Goal: Information Seeking & Learning: Learn about a topic

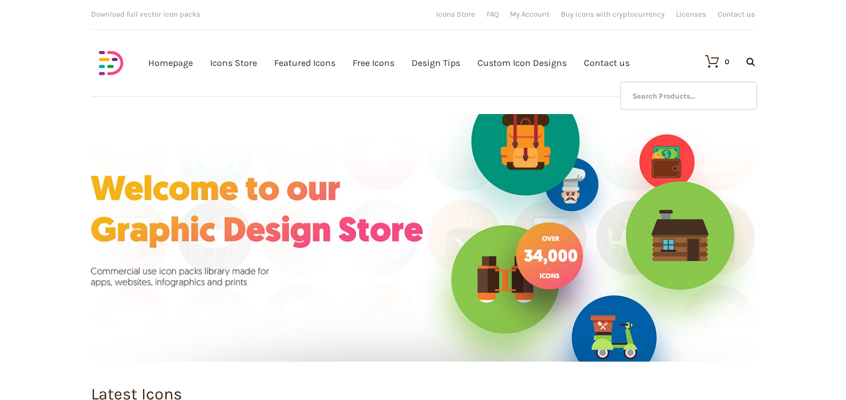
click at [745, 59] on div at bounding box center [742, 62] width 26 height 10
click at [665, 93] on input "text" at bounding box center [688, 95] width 137 height 29
click at [747, 62] on icon at bounding box center [751, 61] width 9 height 9
click at [715, 98] on input "fathers" at bounding box center [688, 95] width 137 height 29
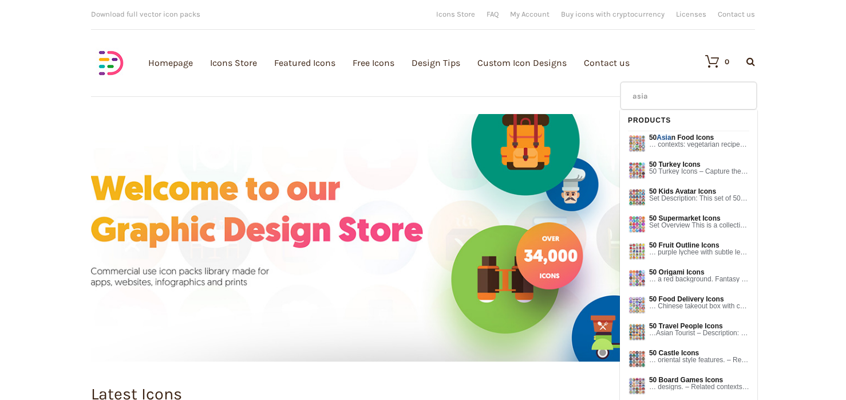
type input "asian"
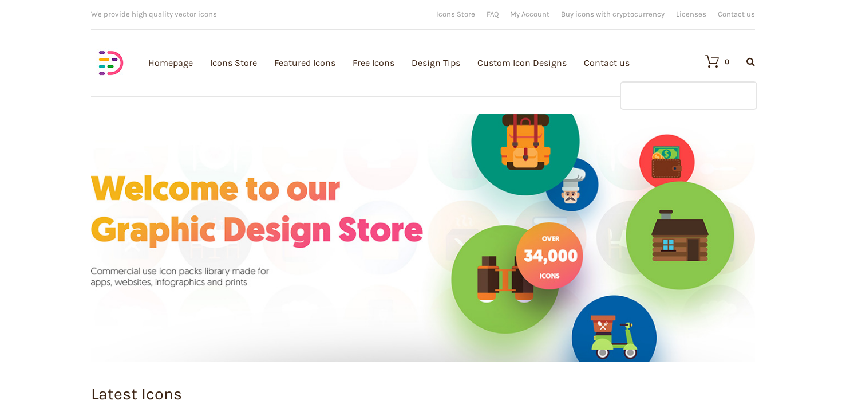
click at [668, 93] on input "text" at bounding box center [688, 95] width 137 height 29
click at [749, 62] on icon at bounding box center [751, 61] width 9 height 9
click at [678, 104] on input "war" at bounding box center [688, 95] width 137 height 29
click at [753, 57] on icon at bounding box center [751, 61] width 9 height 9
click at [688, 86] on input "mother" at bounding box center [688, 95] width 137 height 29
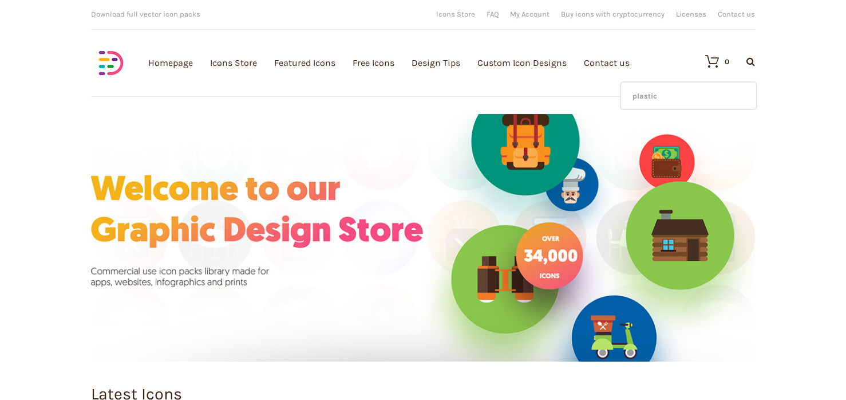
click at [753, 61] on icon at bounding box center [751, 61] width 9 height 9
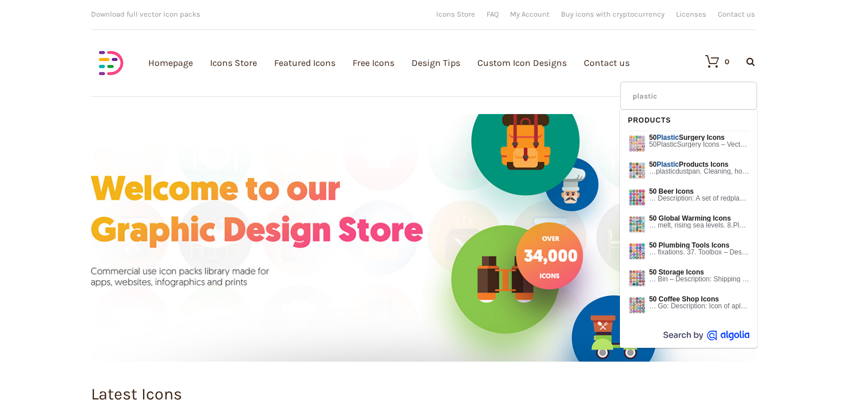
click at [691, 91] on input "plastic" at bounding box center [688, 95] width 137 height 29
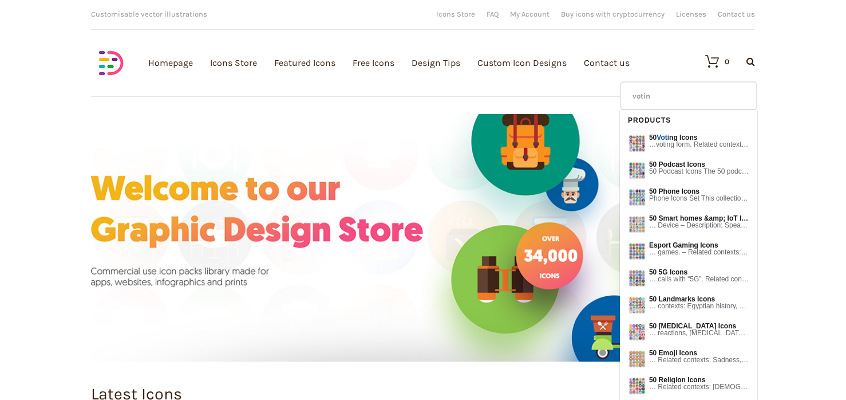
type input "voting"
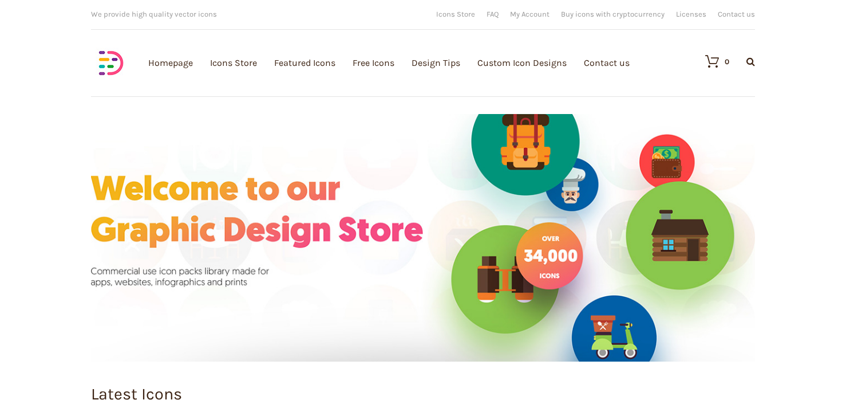
click at [749, 60] on icon at bounding box center [751, 61] width 9 height 9
click at [659, 94] on input "voting" at bounding box center [688, 95] width 137 height 29
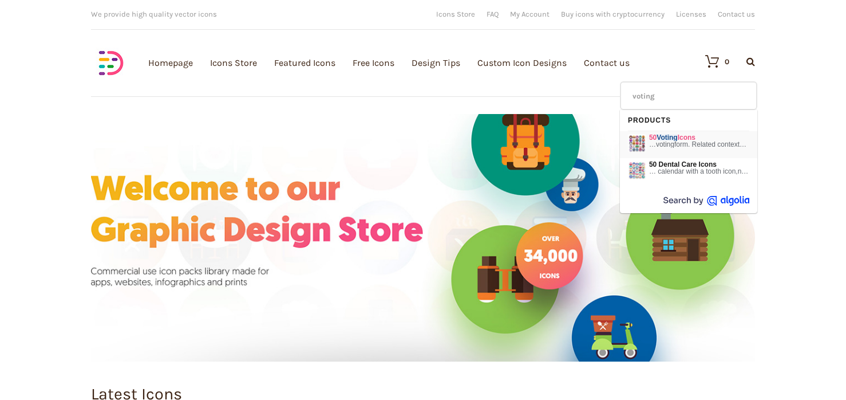
click at [661, 139] on em "Voting" at bounding box center [667, 137] width 21 height 8
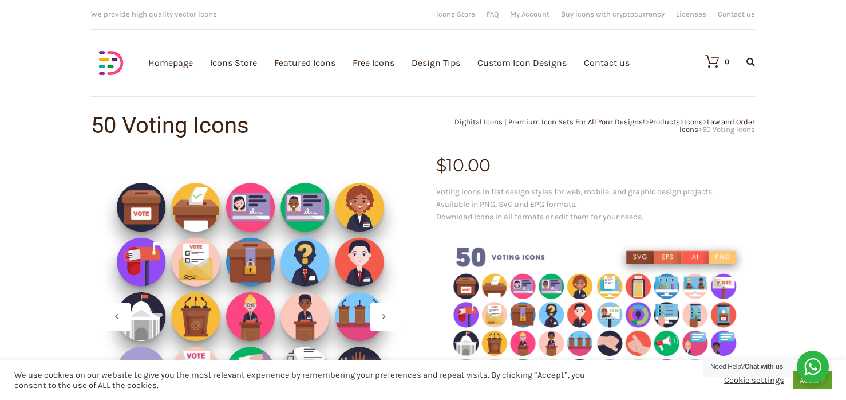
click at [751, 62] on icon at bounding box center [751, 61] width 9 height 9
click at [685, 93] on input "text" at bounding box center [688, 95] width 137 height 29
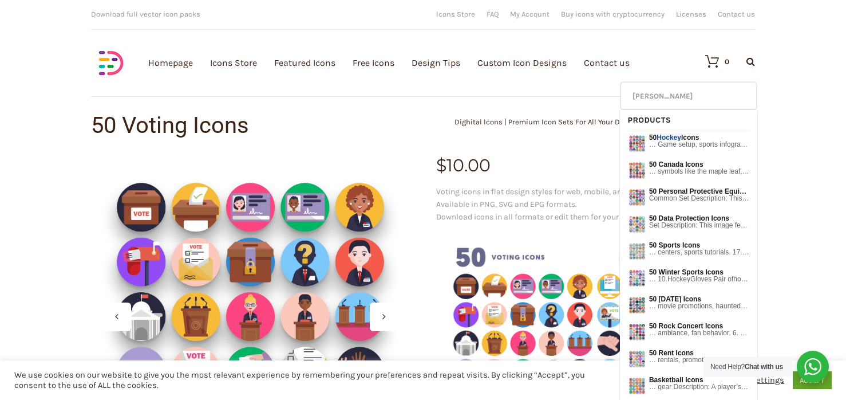
type input "hocke"
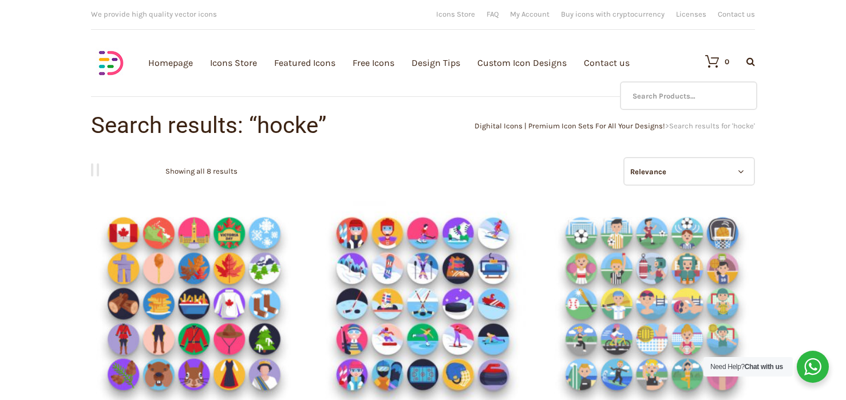
click at [749, 60] on icon at bounding box center [751, 61] width 9 height 9
click at [664, 94] on input "text" at bounding box center [688, 95] width 137 height 29
click at [763, 63] on div "Download full vector icon packs Customisable vector illustrations We provide hi…" at bounding box center [423, 57] width 687 height 114
click at [707, 90] on input "hockey" at bounding box center [688, 95] width 137 height 29
type input "volley"
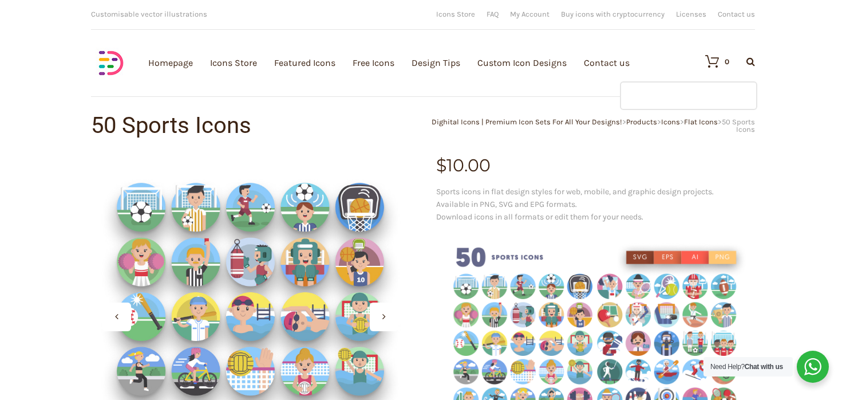
click at [667, 89] on input "text" at bounding box center [688, 95] width 137 height 29
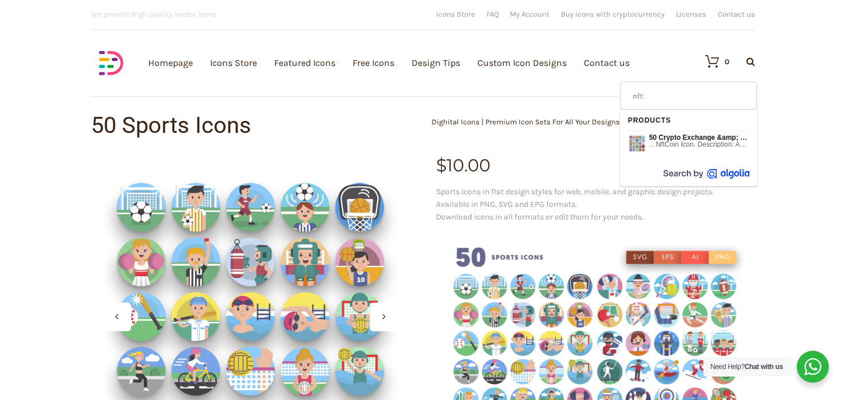
type input "nft"
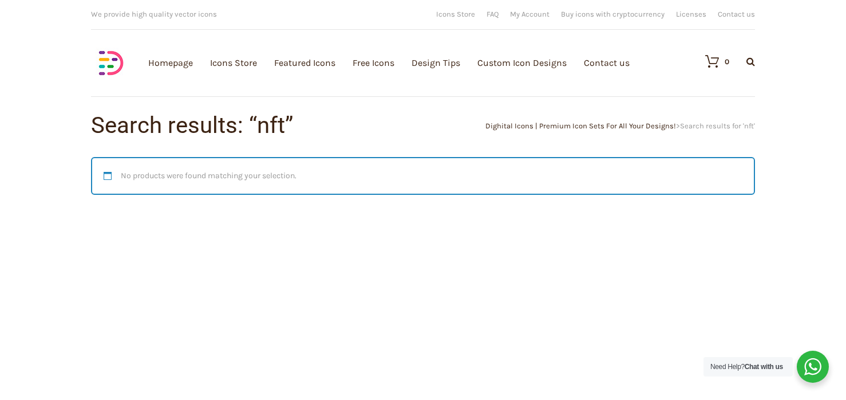
click at [753, 61] on icon at bounding box center [751, 61] width 9 height 9
click at [709, 92] on input "text" at bounding box center [688, 95] width 137 height 29
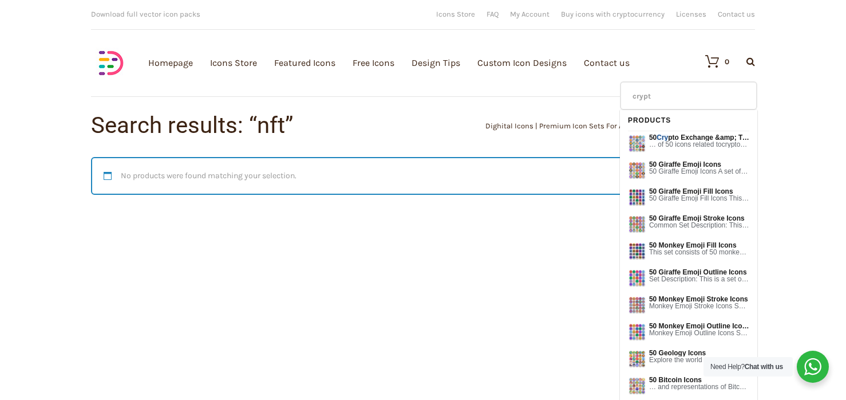
type input "crypto"
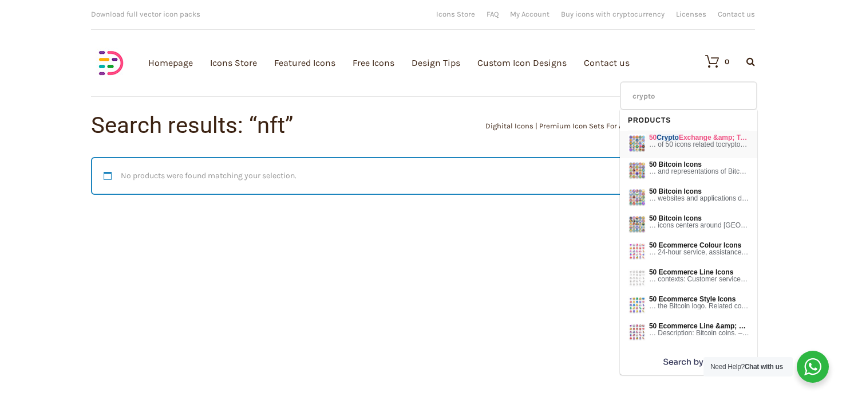
click at [694, 142] on span "… of 50 icons related to crypto currency and trading. These icons …" at bounding box center [699, 144] width 100 height 7
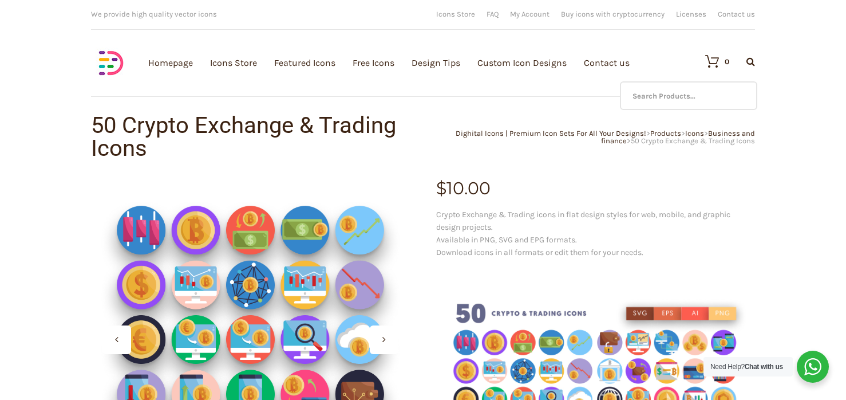
click at [751, 61] on icon at bounding box center [751, 61] width 9 height 9
click at [662, 91] on div "No products in the cart." at bounding box center [649, 102] width 152 height 41
click at [703, 81] on input "text" at bounding box center [688, 95] width 137 height 29
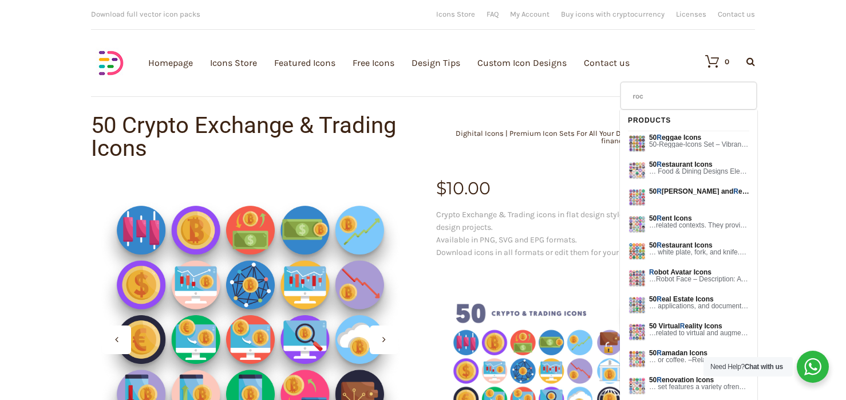
type input "rock"
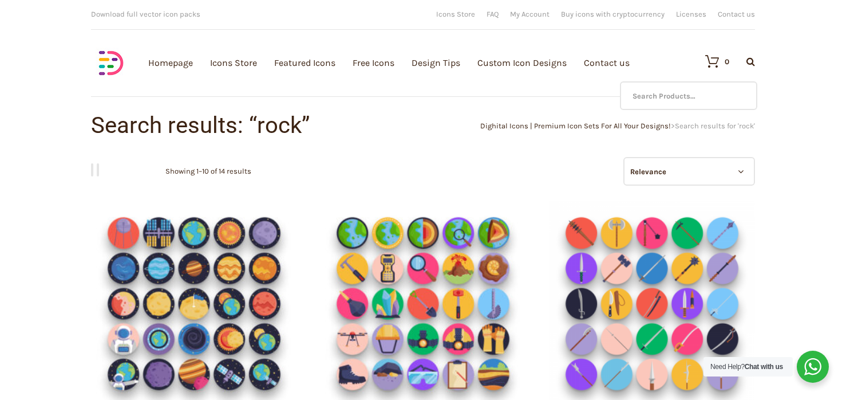
click at [751, 63] on icon at bounding box center [751, 61] width 9 height 9
click at [692, 89] on input "text" at bounding box center [688, 95] width 137 height 29
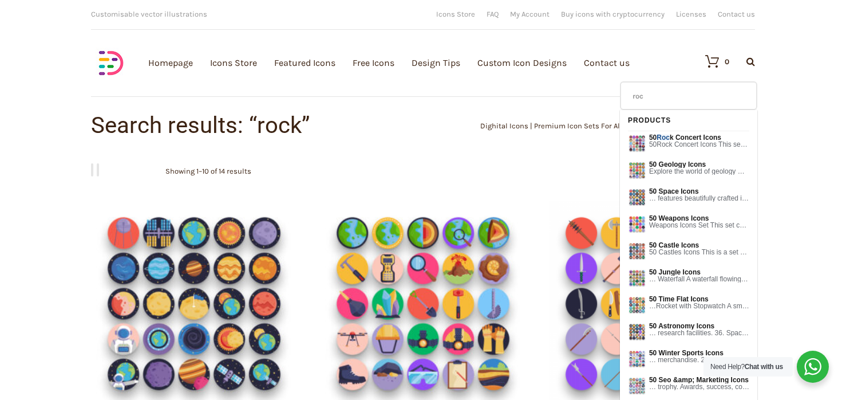
type input "rock"
click at [680, 136] on span "50 Rock Concert Icons" at bounding box center [699, 137] width 100 height 7
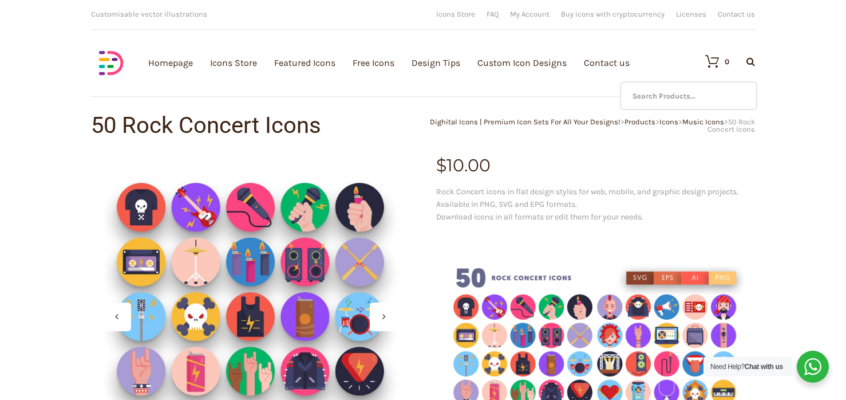
drag, startPoint x: 746, startPoint y: 62, endPoint x: 732, endPoint y: 62, distance: 13.8
click at [746, 62] on div at bounding box center [742, 62] width 26 height 10
click at [706, 89] on input "text" at bounding box center [688, 95] width 137 height 29
type input "trains"
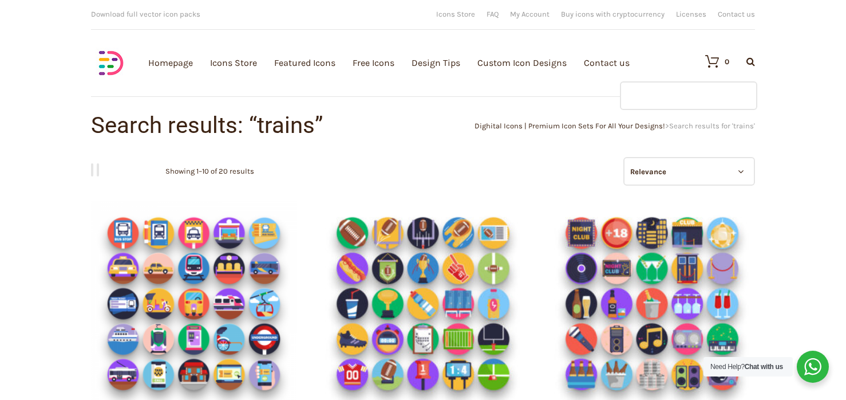
click at [707, 84] on input "text" at bounding box center [688, 95] width 137 height 29
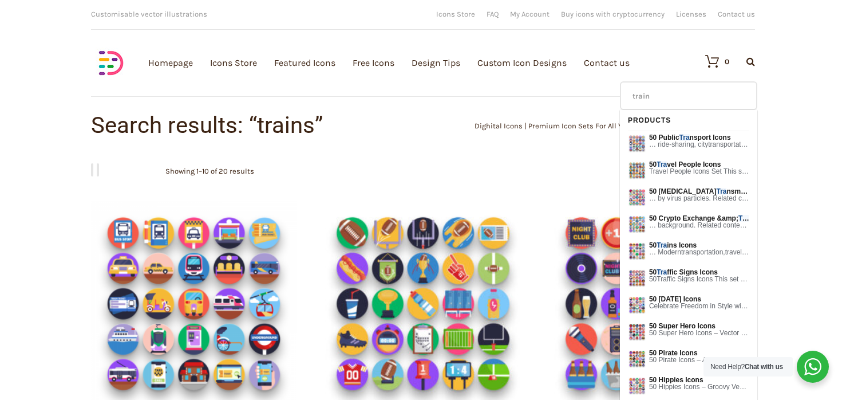
type input "trains"
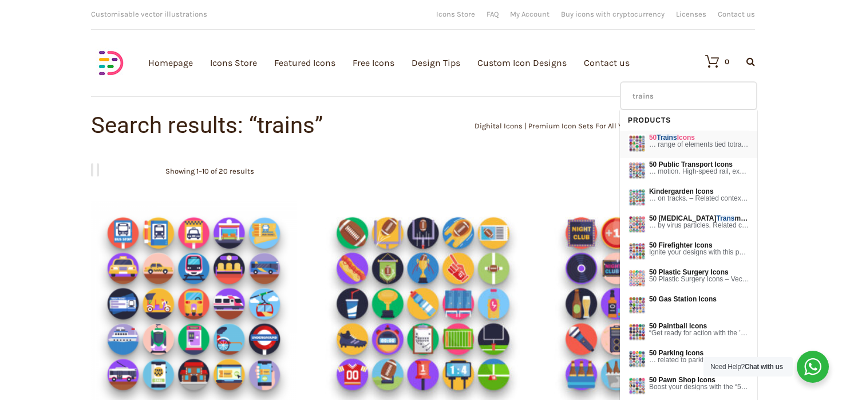
click at [667, 136] on em "Trains" at bounding box center [667, 137] width 20 height 8
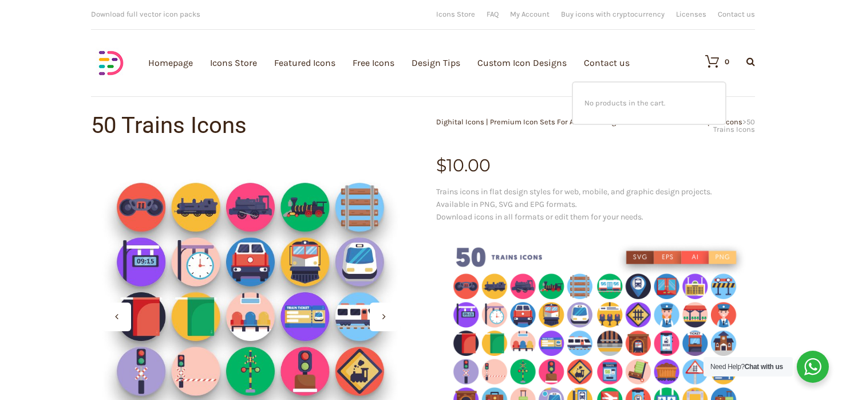
click at [639, 94] on li "No products in the cart." at bounding box center [649, 103] width 129 height 18
click at [716, 88] on input "text" at bounding box center [688, 95] width 137 height 29
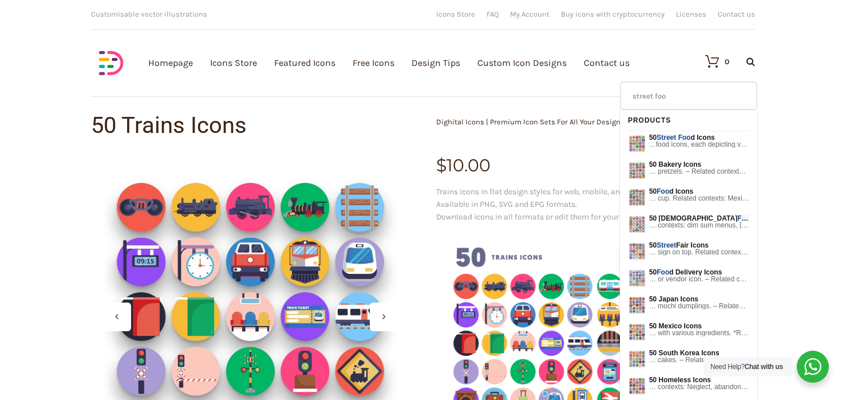
type input "street food"
click at [671, 137] on em "Street" at bounding box center [666, 137] width 19 height 8
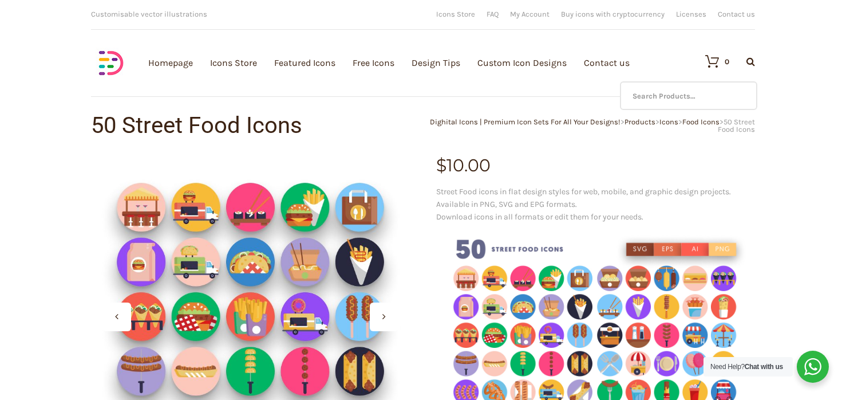
click at [752, 64] on icon at bounding box center [751, 61] width 9 height 9
click at [668, 87] on input "text" at bounding box center [688, 95] width 137 height 29
type input "tea"
click at [109, 64] on img at bounding box center [111, 63] width 40 height 40
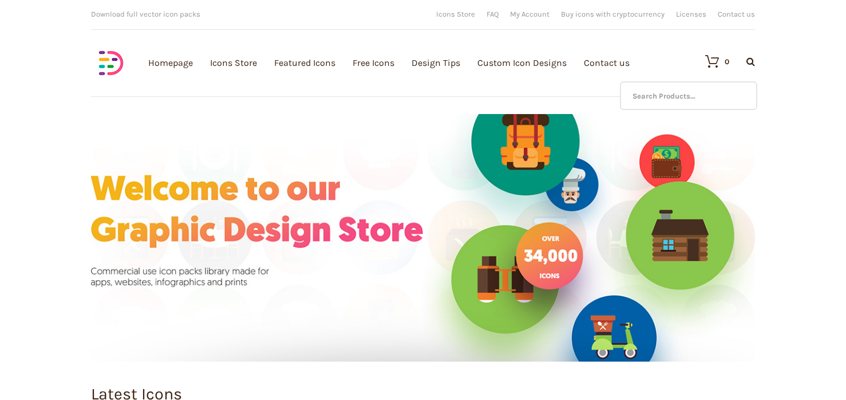
click at [752, 62] on icon at bounding box center [751, 61] width 9 height 9
click at [697, 88] on input "text" at bounding box center [688, 95] width 137 height 29
click at [709, 99] on input "tea icons" at bounding box center [688, 95] width 137 height 29
click at [737, 61] on div at bounding box center [742, 62] width 26 height 10
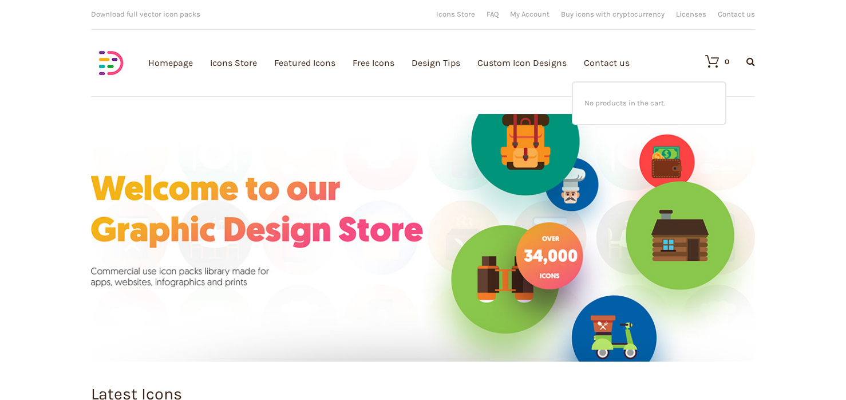
click at [652, 85] on div "No products in the cart." at bounding box center [649, 102] width 152 height 41
click at [691, 104] on input "tea icons" at bounding box center [688, 95] width 137 height 29
type input "tea"
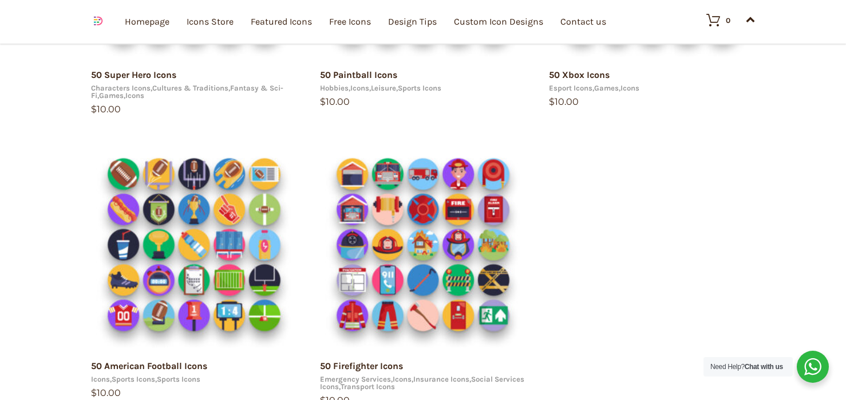
scroll to position [843, 0]
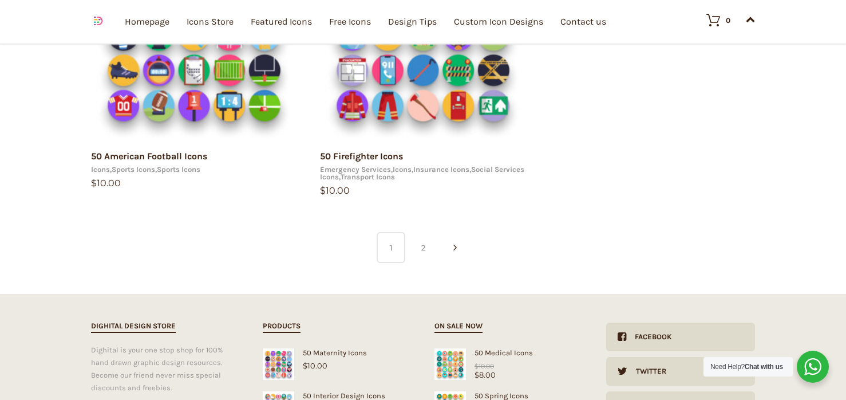
click at [424, 253] on link "2" at bounding box center [423, 247] width 29 height 31
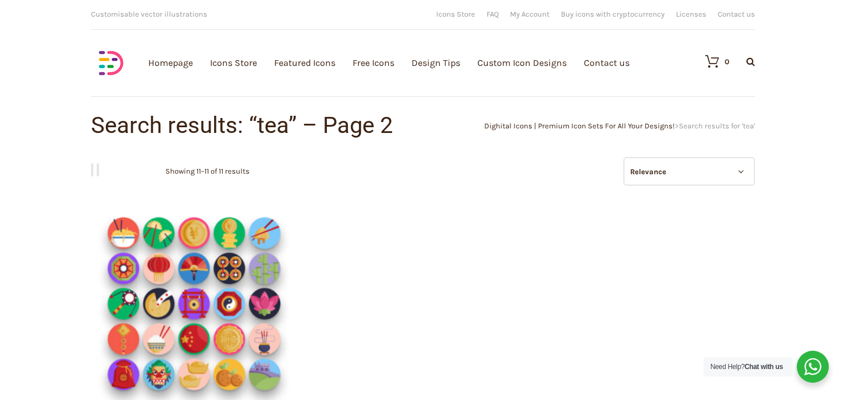
click at [755, 58] on icon at bounding box center [751, 61] width 9 height 9
click at [699, 90] on input "text" at bounding box center [688, 95] width 137 height 29
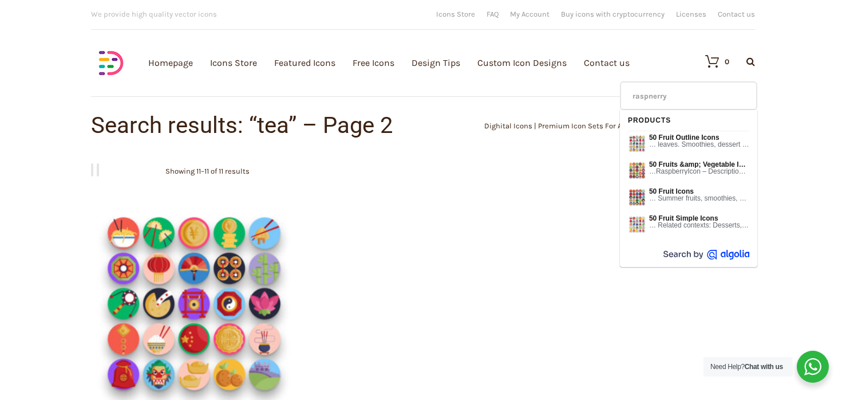
type input "raspnerry"
